Goal: Answer question/provide support

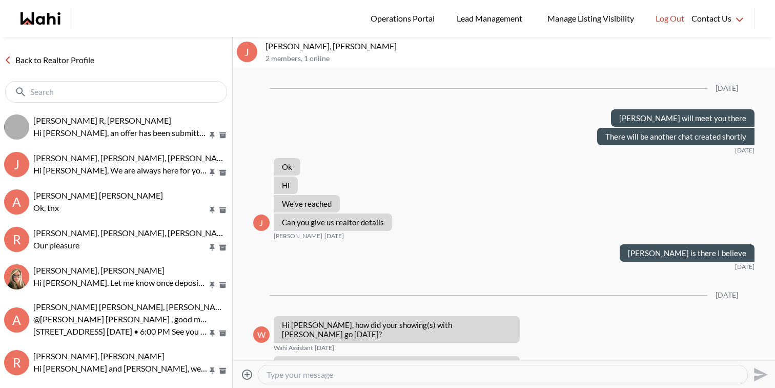
scroll to position [789, 0]
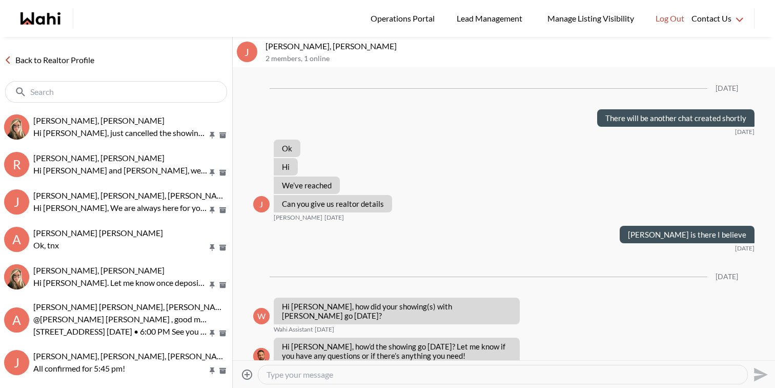
scroll to position [770, 0]
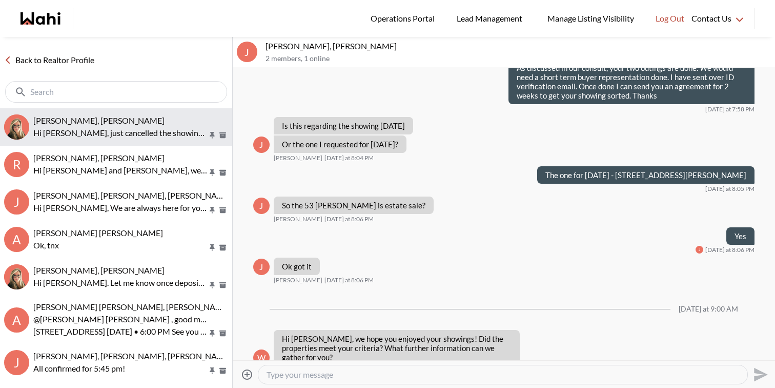
click at [125, 124] on div "Dileep K, Barb" at bounding box center [130, 120] width 195 height 10
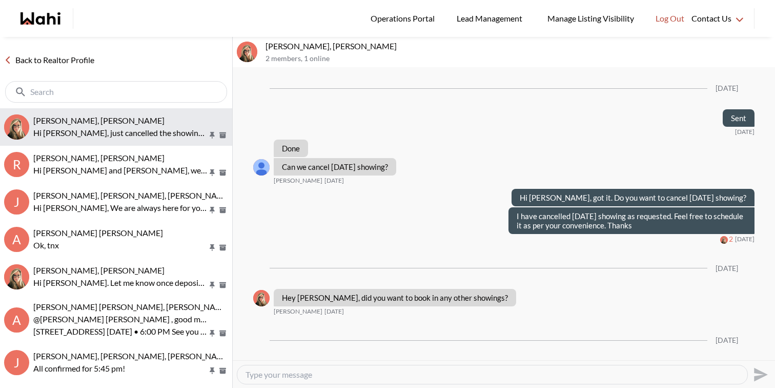
scroll to position [1582, 0]
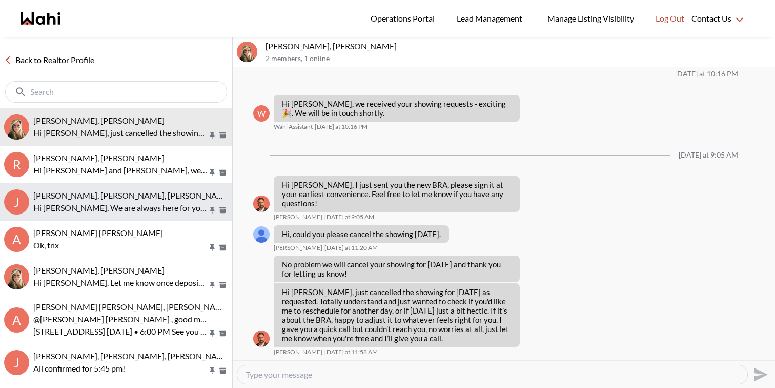
click at [154, 197] on span "Jack Burke, Leyla Smith, Faraz, Barbara" at bounding box center [132, 195] width 198 height 10
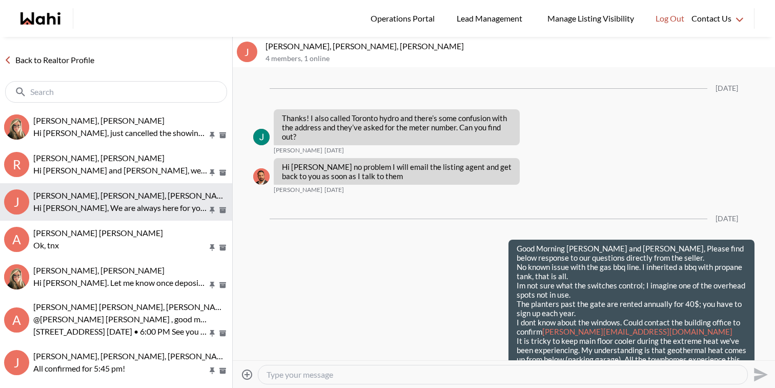
scroll to position [1588, 0]
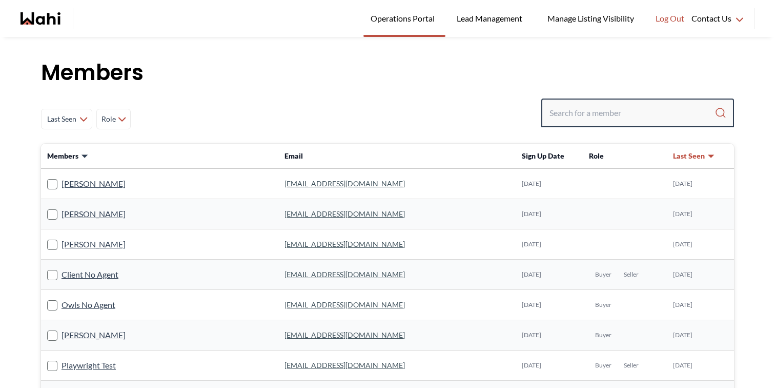
click at [613, 107] on input "Search input" at bounding box center [632, 113] width 165 height 18
type input "faraz"
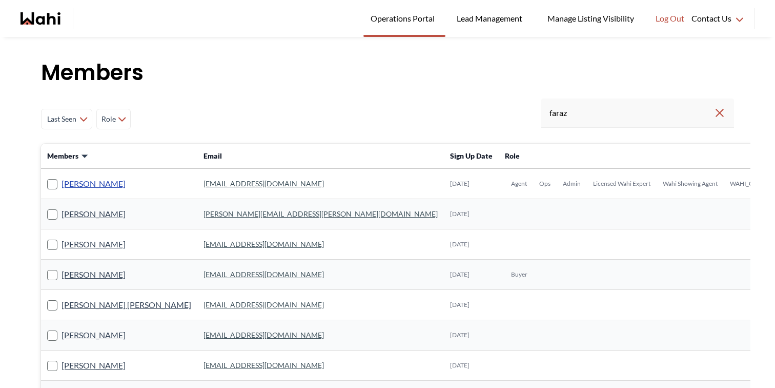
click at [82, 187] on link "Faraz Azam" at bounding box center [94, 183] width 64 height 13
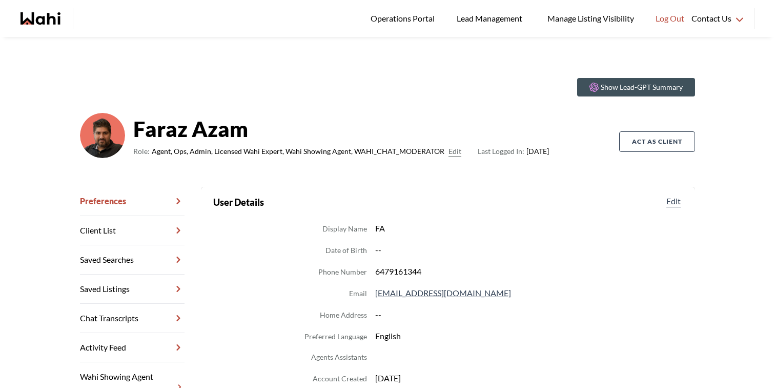
click at [124, 310] on link "Chat Transcripts" at bounding box center [132, 318] width 105 height 29
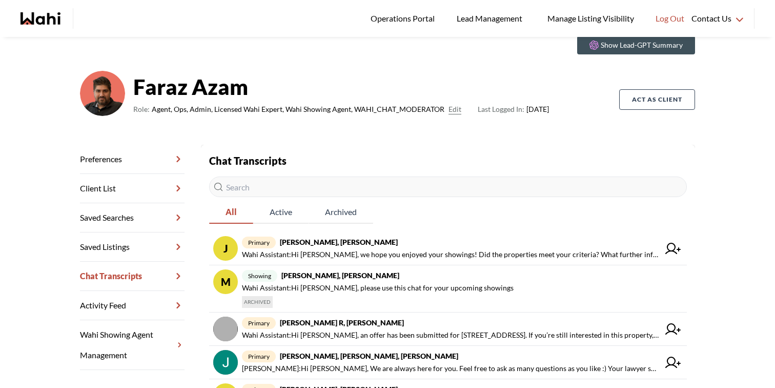
scroll to position [49, 0]
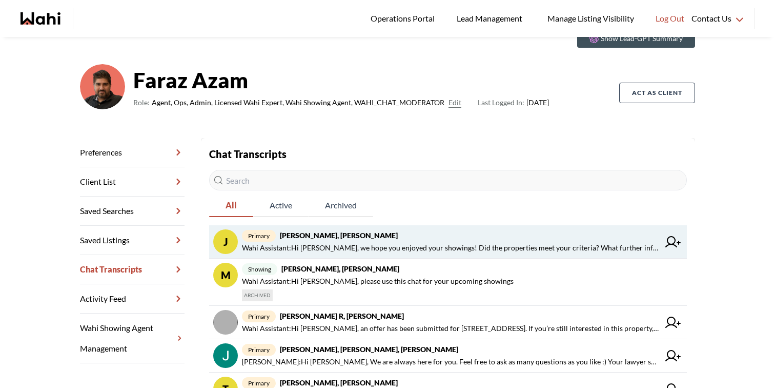
click at [394, 247] on span "Wahi Assistant : Hi Jaspreet, we hope you enjoyed your showings! Did the proper…" at bounding box center [450, 248] width 417 height 12
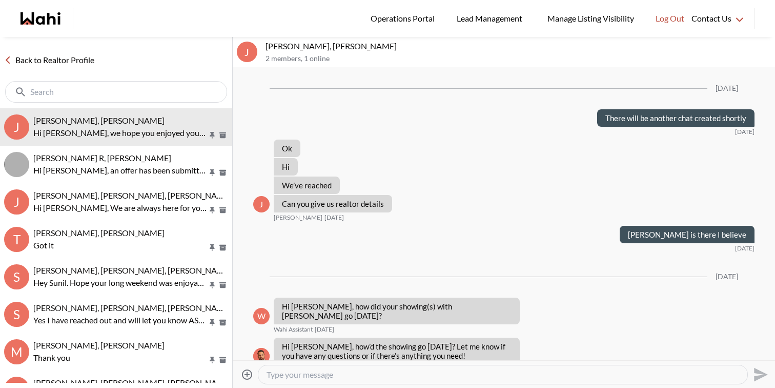
scroll to position [770, 0]
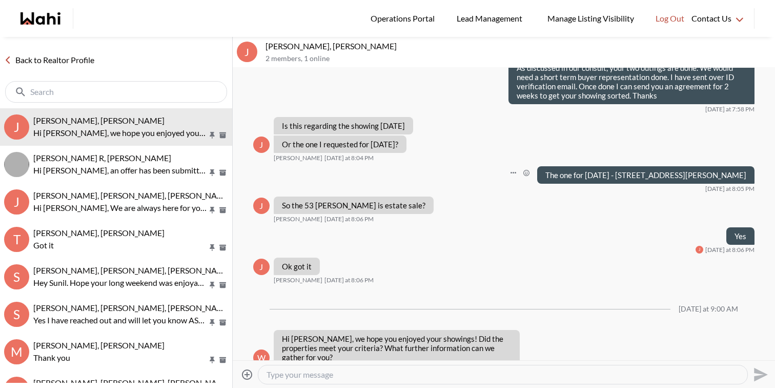
drag, startPoint x: 598, startPoint y: 155, endPoint x: 601, endPoint y: 170, distance: 15.6
click at [601, 170] on div "The one for [DATE] - [STREET_ADDRESS][PERSON_NAME]" at bounding box center [645, 174] width 217 height 17
click at [376, 376] on textarea "Type your message" at bounding box center [503, 374] width 473 height 10
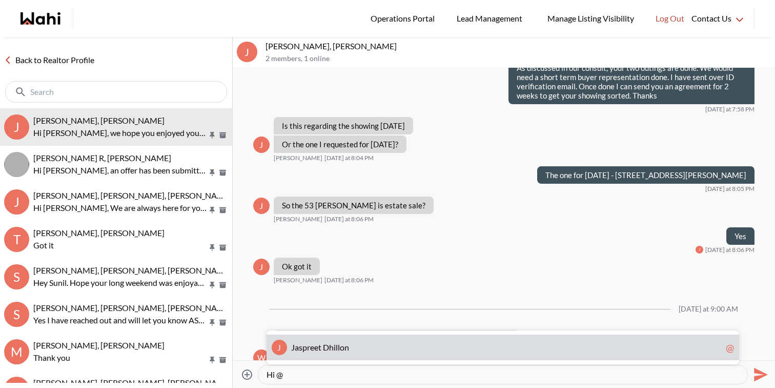
click at [373, 350] on span "J a s p r e e t D h i l l o n" at bounding box center [506, 347] width 431 height 10
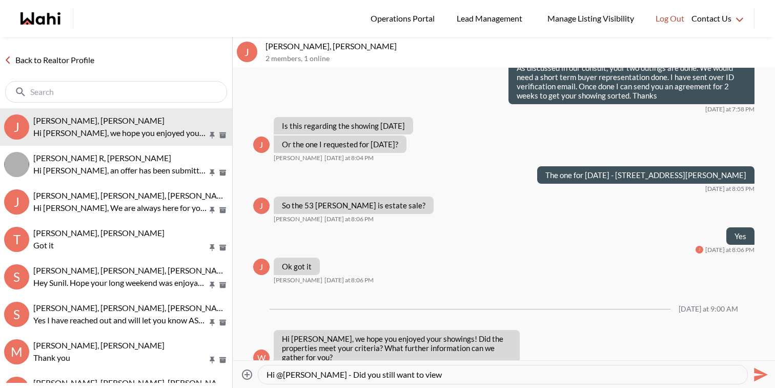
paste textarea "53 Woody Vine Way, Toronto, Ontario M2J 4H5"
type textarea "Hi @Jaspreet Dhillon - Did you still want to view 53 Woody Vine Way, Toronto, O…"
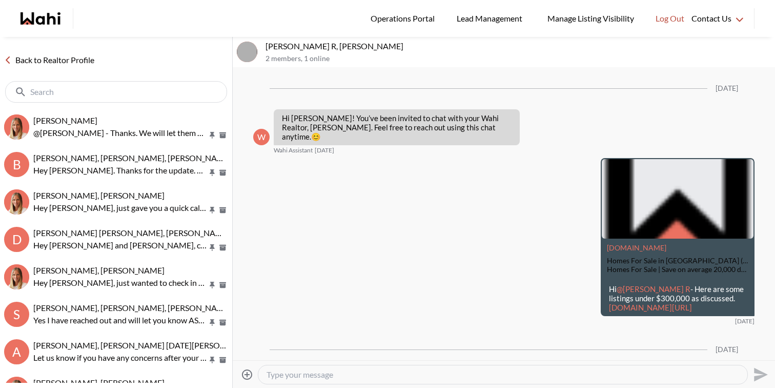
scroll to position [843, 0]
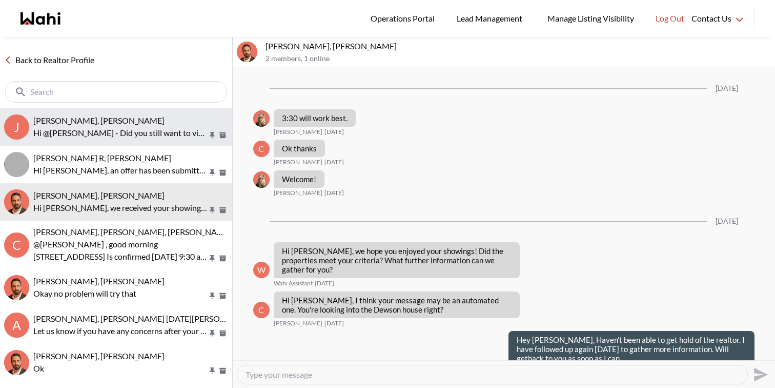
scroll to position [1044, 0]
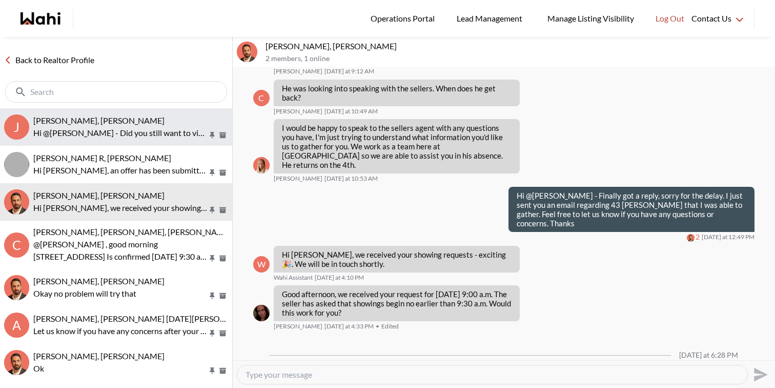
click at [116, 129] on p "Hi @Jaspreet Dhillon - Did you still want to view 53 Woody Vine Way, Toronto, O…" at bounding box center [120, 133] width 174 height 12
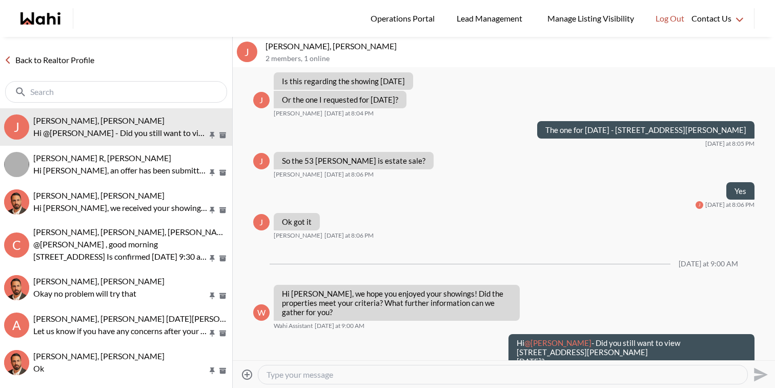
scroll to position [2070, 0]
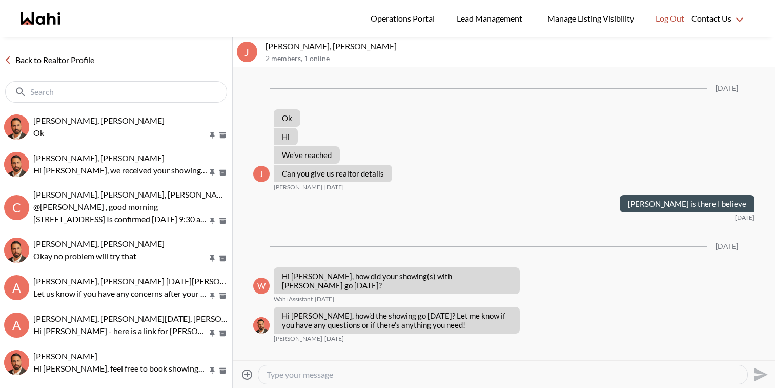
scroll to position [789, 0]
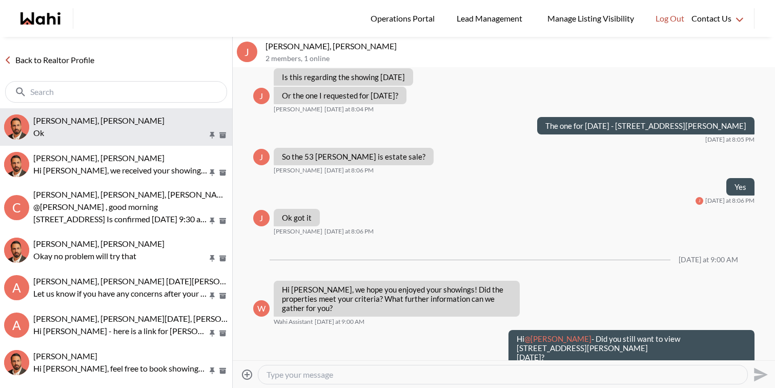
click at [119, 132] on p "Ok" at bounding box center [120, 133] width 174 height 12
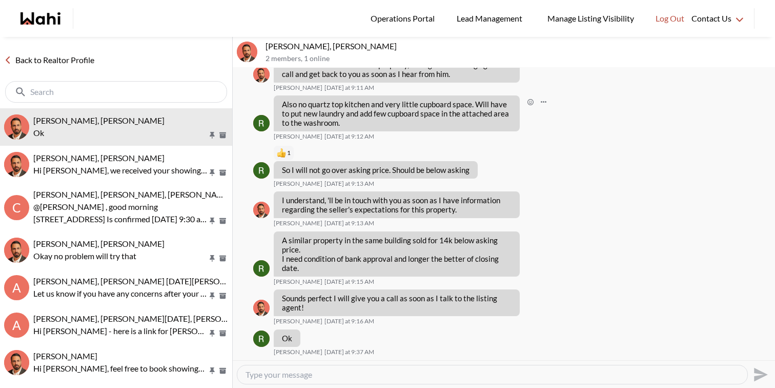
scroll to position [1109, 0]
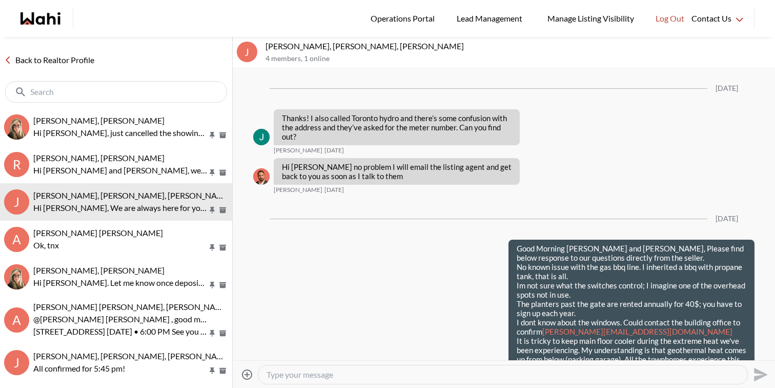
scroll to position [1588, 0]
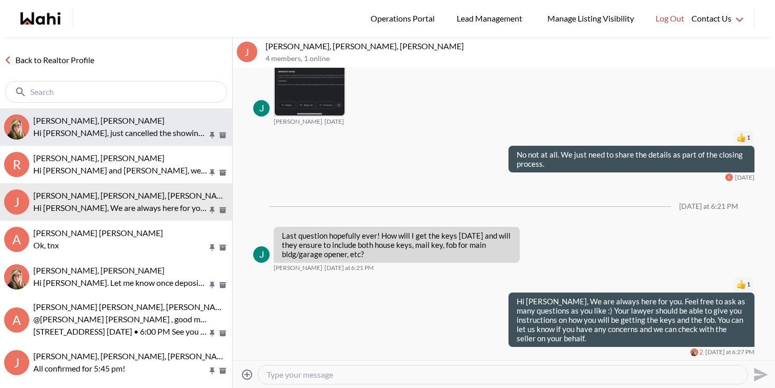
click at [129, 119] on div "[PERSON_NAME], [PERSON_NAME]" at bounding box center [130, 120] width 195 height 10
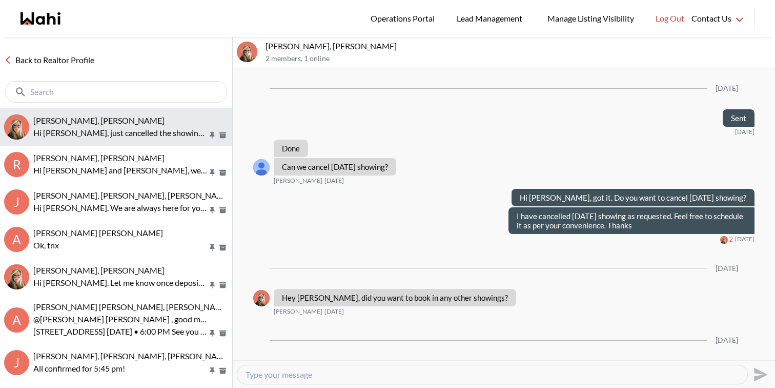
scroll to position [1582, 0]
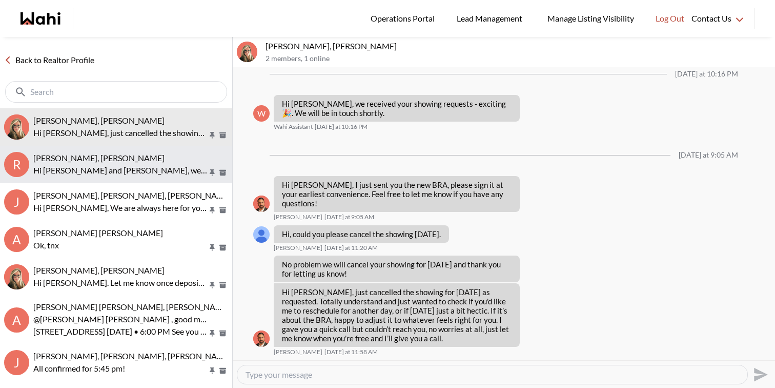
click at [123, 158] on span "[PERSON_NAME], [PERSON_NAME]" at bounding box center [98, 158] width 131 height 10
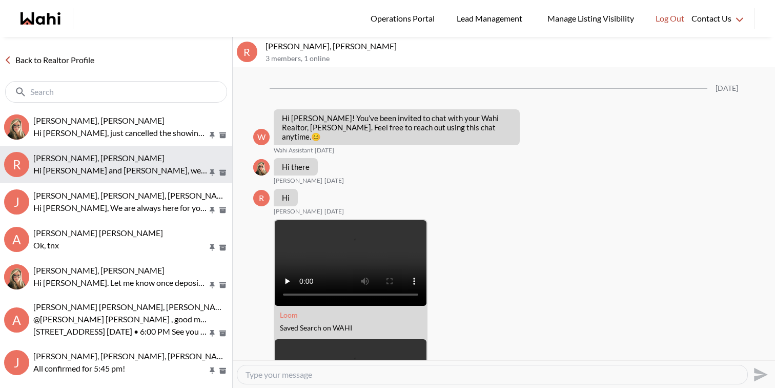
scroll to position [1113, 0]
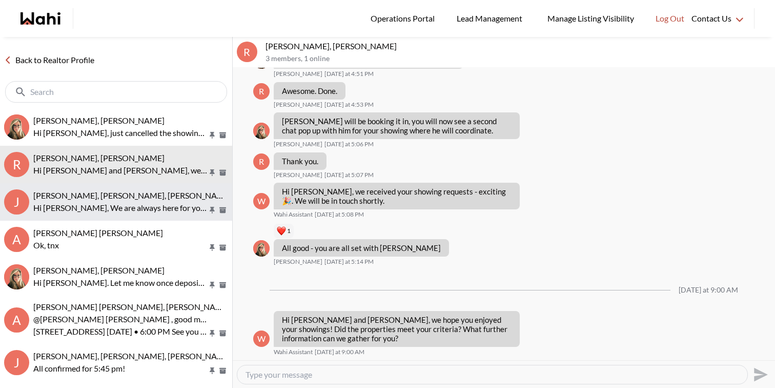
click at [129, 191] on span "[PERSON_NAME], [PERSON_NAME], [PERSON_NAME]" at bounding box center [132, 195] width 198 height 10
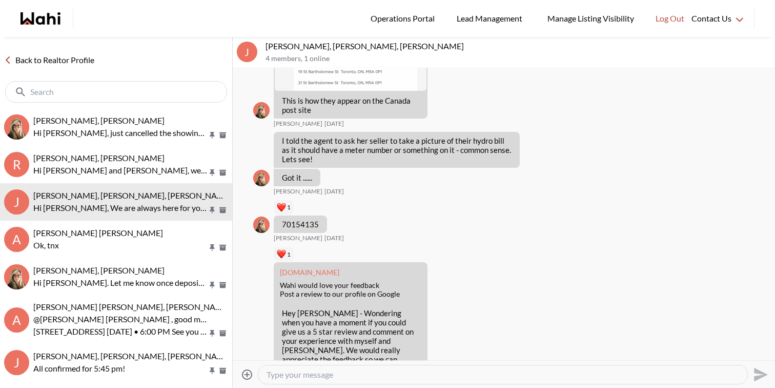
scroll to position [762, 0]
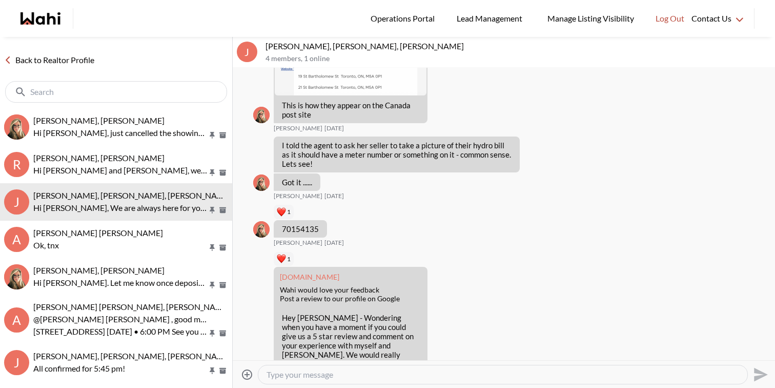
click at [172, 96] on input "text" at bounding box center [117, 92] width 174 height 10
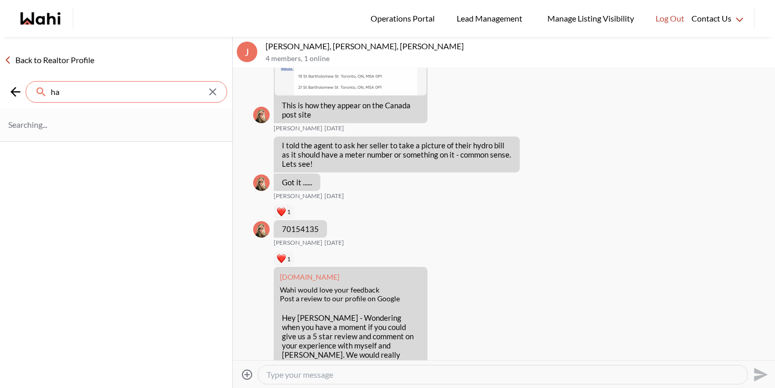
type input "h"
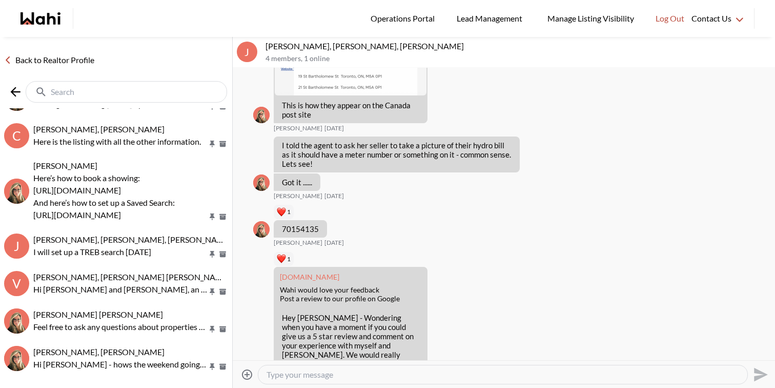
scroll to position [949, 0]
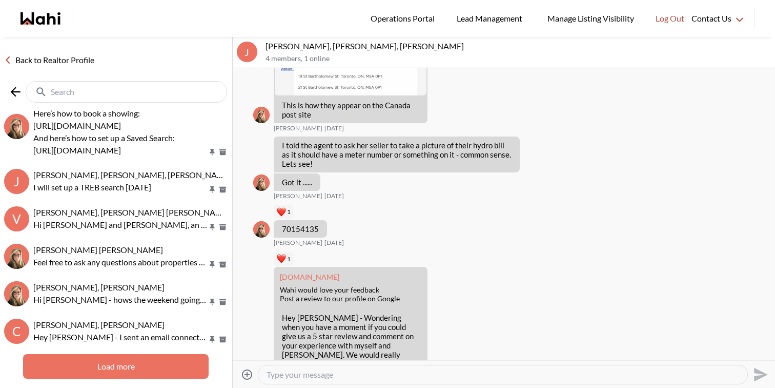
click at [192, 366] on button "Load more" at bounding box center [116, 366] width 186 height 25
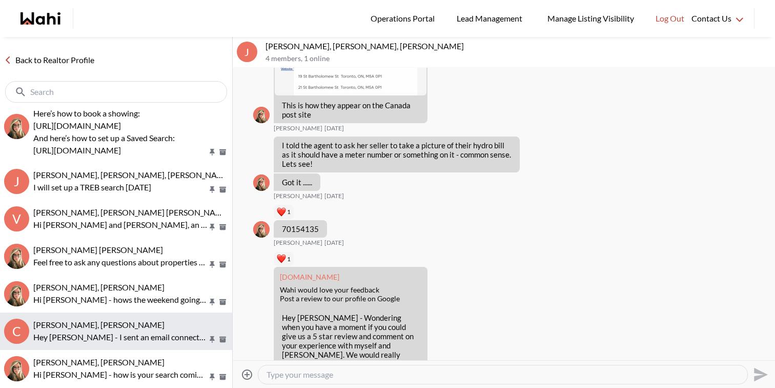
click at [171, 332] on p "Hey [PERSON_NAME] - I sent an email connecting you to [PERSON_NAME]! Hope all i…" at bounding box center [120, 337] width 174 height 12
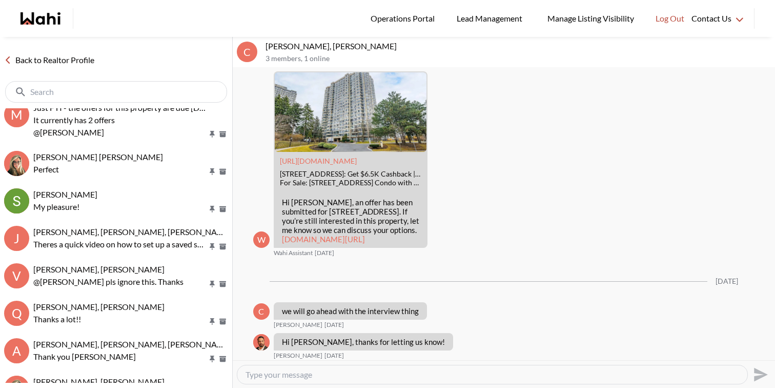
scroll to position [1478, 0]
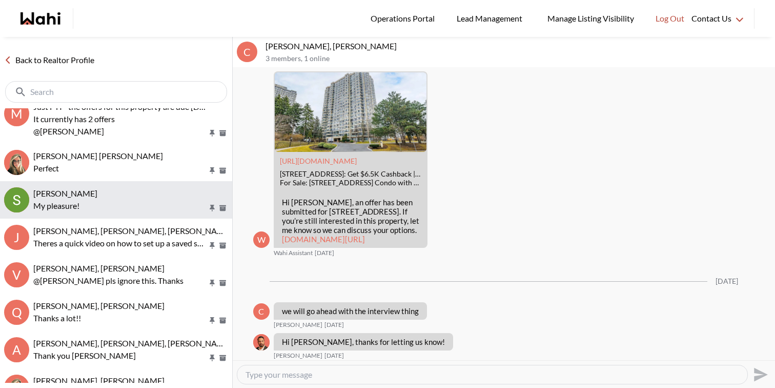
click at [142, 212] on button "[PERSON_NAME] My pleasure!" at bounding box center [116, 199] width 232 height 37
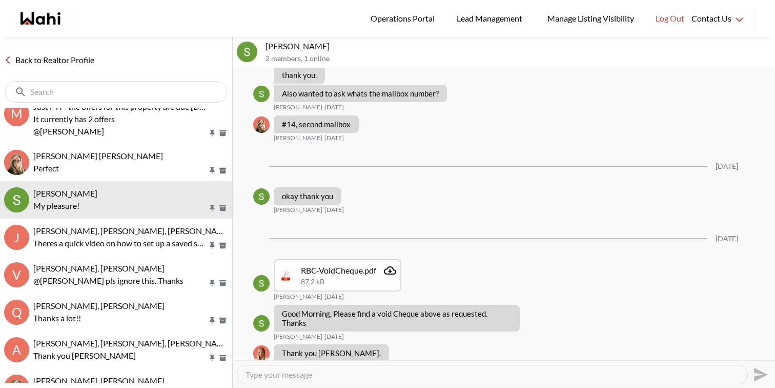
scroll to position [580, 0]
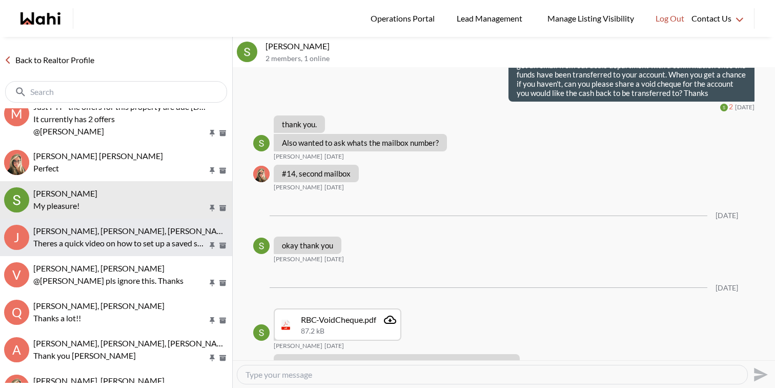
click at [167, 244] on p "Theres a quick video on how to set up a saved search on our site above" at bounding box center [120, 243] width 174 height 12
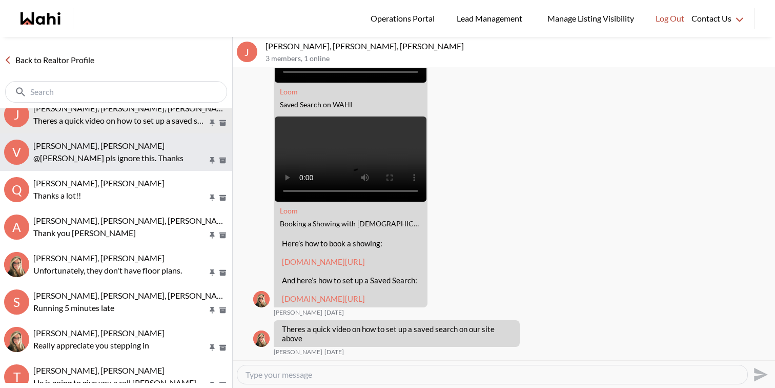
scroll to position [1603, 0]
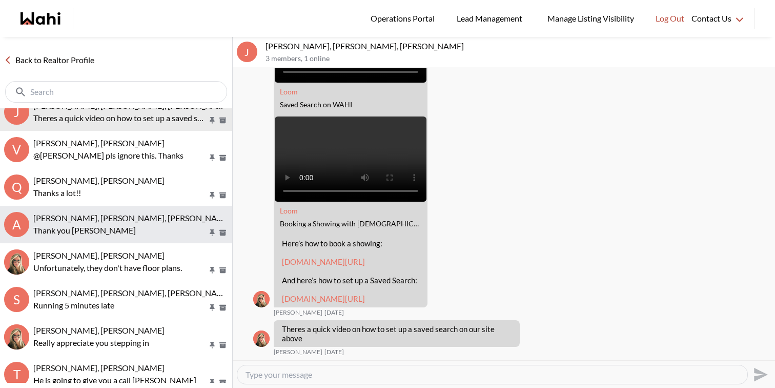
click at [168, 227] on p "Thank you [PERSON_NAME]" at bounding box center [120, 230] width 174 height 12
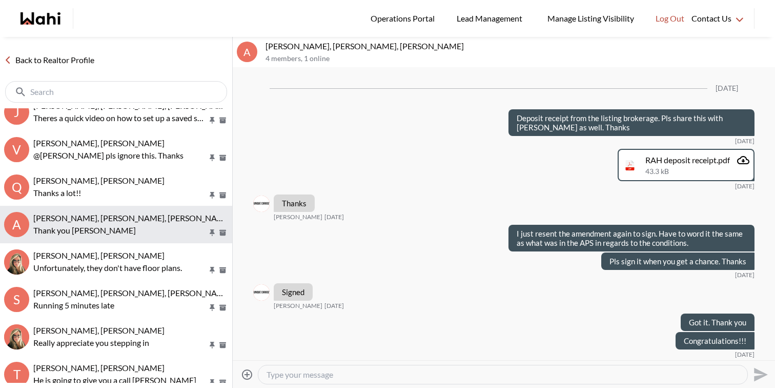
scroll to position [674, 0]
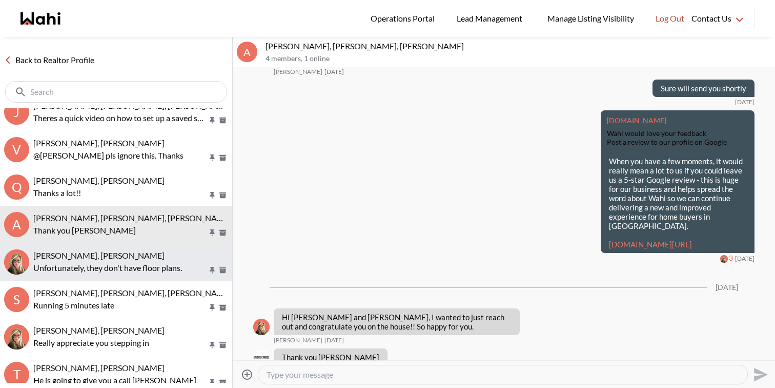
click at [122, 252] on div "[PERSON_NAME], [PERSON_NAME]" at bounding box center [130, 255] width 195 height 10
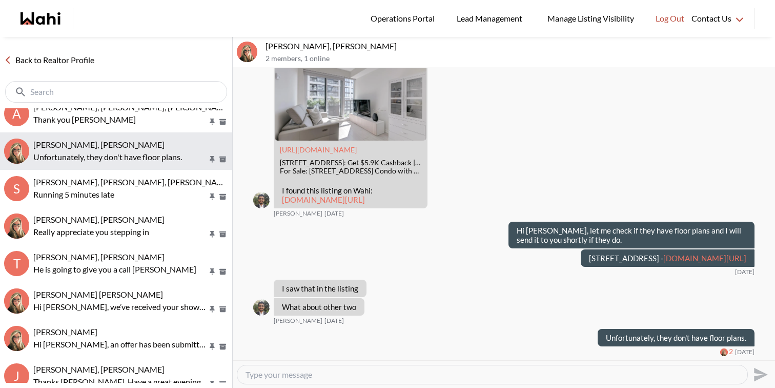
scroll to position [1715, 0]
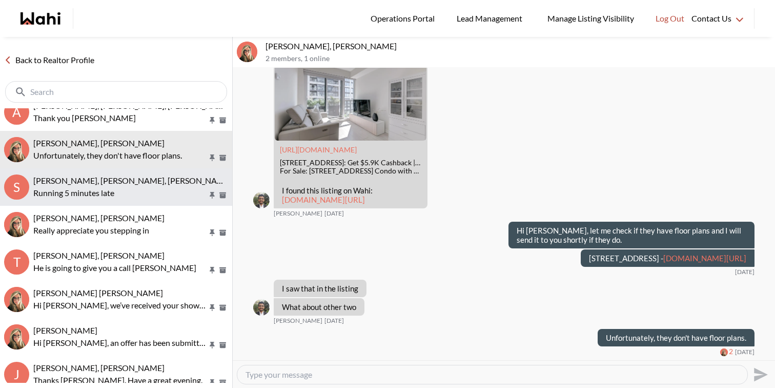
click at [139, 201] on button "S [PERSON_NAME], [PERSON_NAME], [PERSON_NAME], [PERSON_NAME] Running 5 minutes …" at bounding box center [116, 186] width 232 height 37
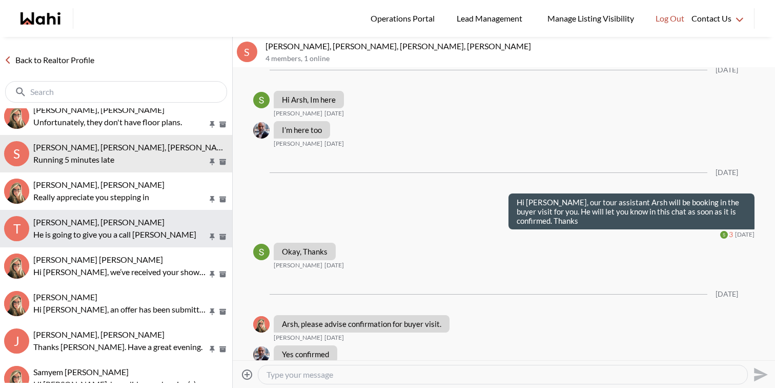
scroll to position [1759, 0]
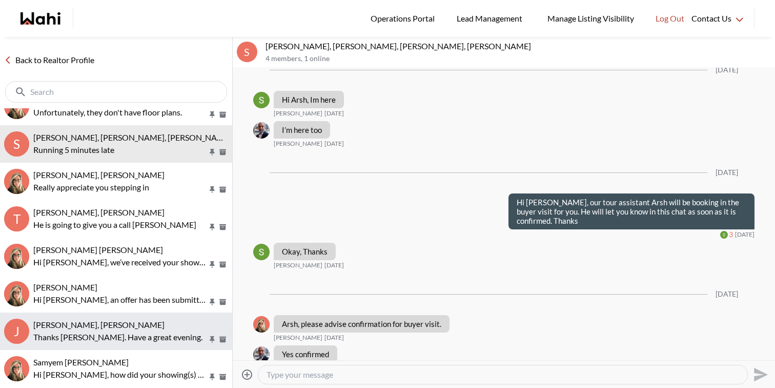
click at [153, 329] on span "[PERSON_NAME], [PERSON_NAME]" at bounding box center [98, 324] width 131 height 10
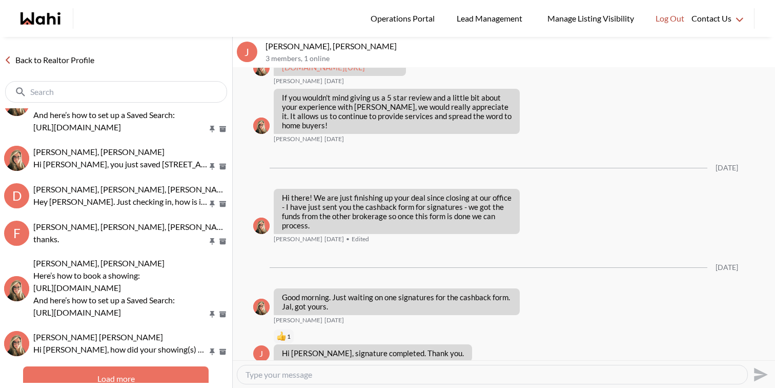
scroll to position [2166, 0]
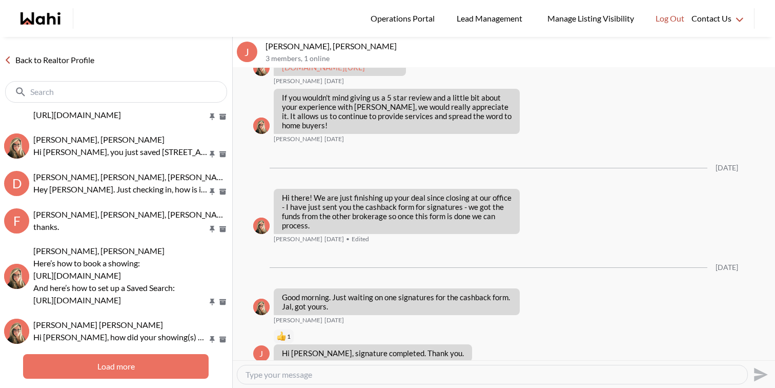
click at [145, 358] on button "Load more" at bounding box center [116, 366] width 186 height 25
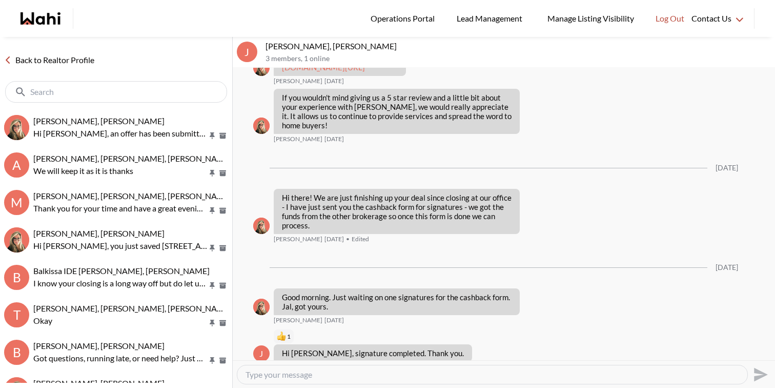
scroll to position [2446, 0]
